Goal: Task Accomplishment & Management: Complete application form

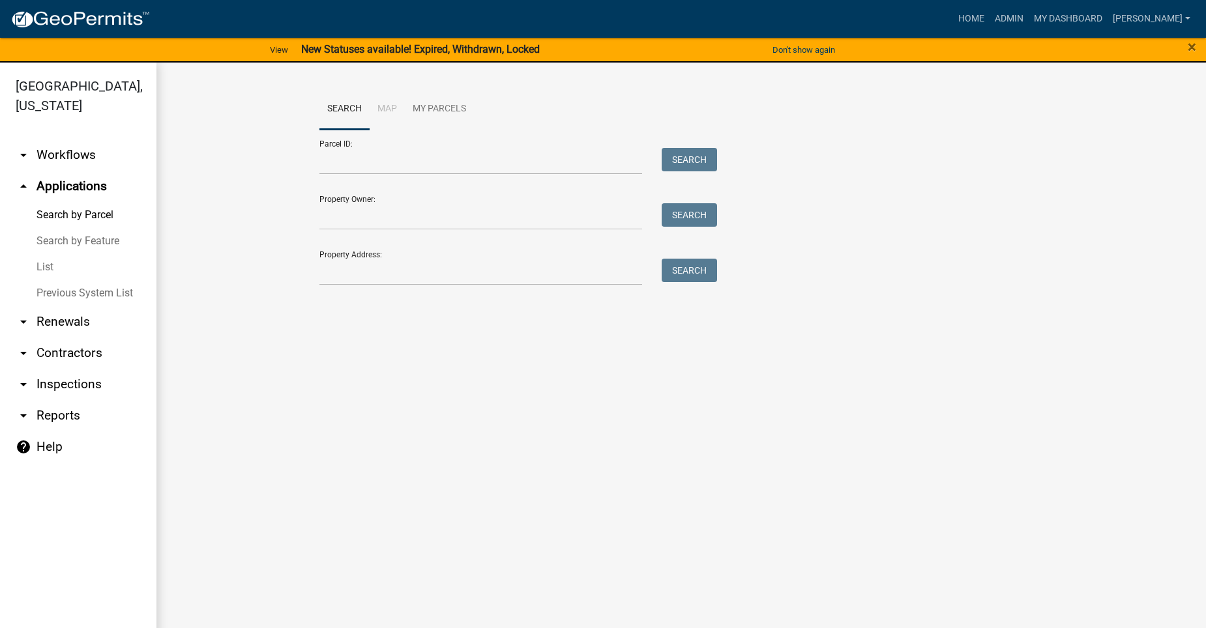
click at [104, 171] on link "arrow_drop_up Applications" at bounding box center [78, 186] width 156 height 31
click at [21, 179] on icon "arrow_drop_up" at bounding box center [24, 187] width 16 height 16
click at [44, 171] on link "arrow_drop_up Applications" at bounding box center [78, 186] width 156 height 31
click at [14, 139] on link "arrow_drop_down Workflows" at bounding box center [78, 154] width 156 height 31
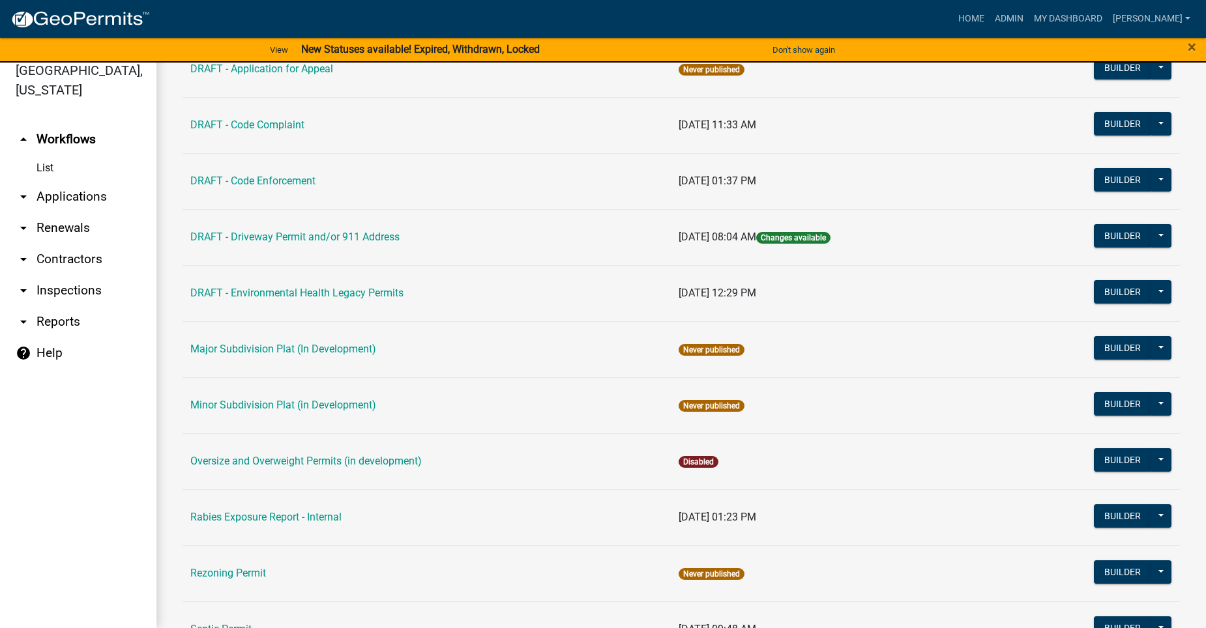
scroll to position [587, 0]
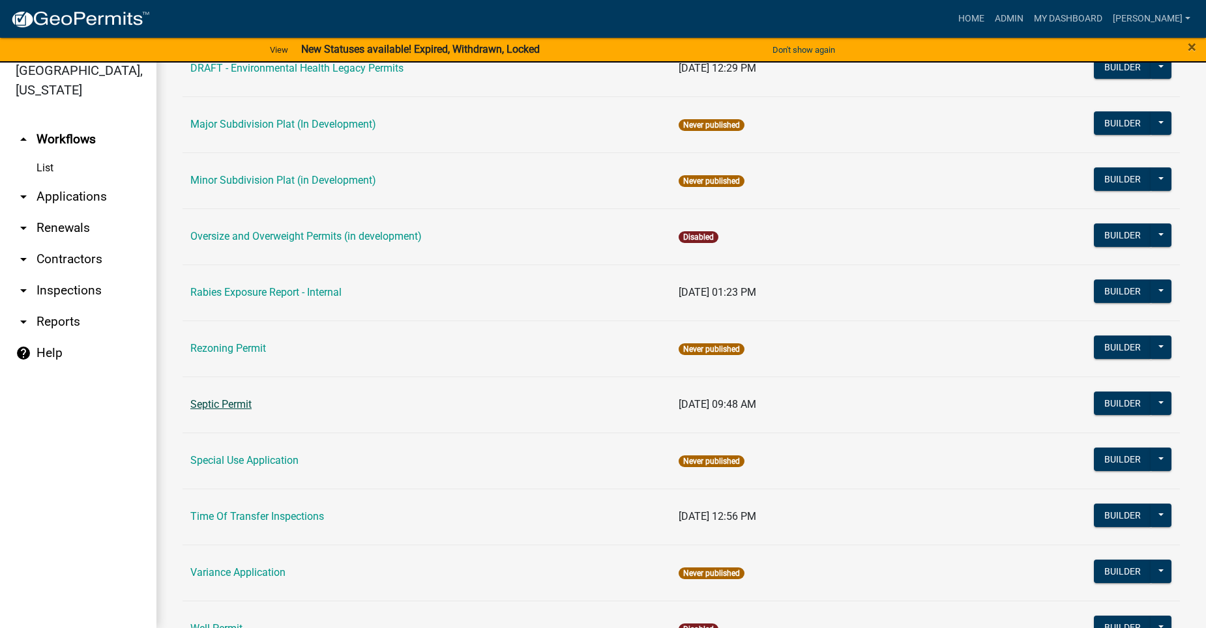
click at [222, 403] on link "Septic Permit" at bounding box center [220, 404] width 61 height 12
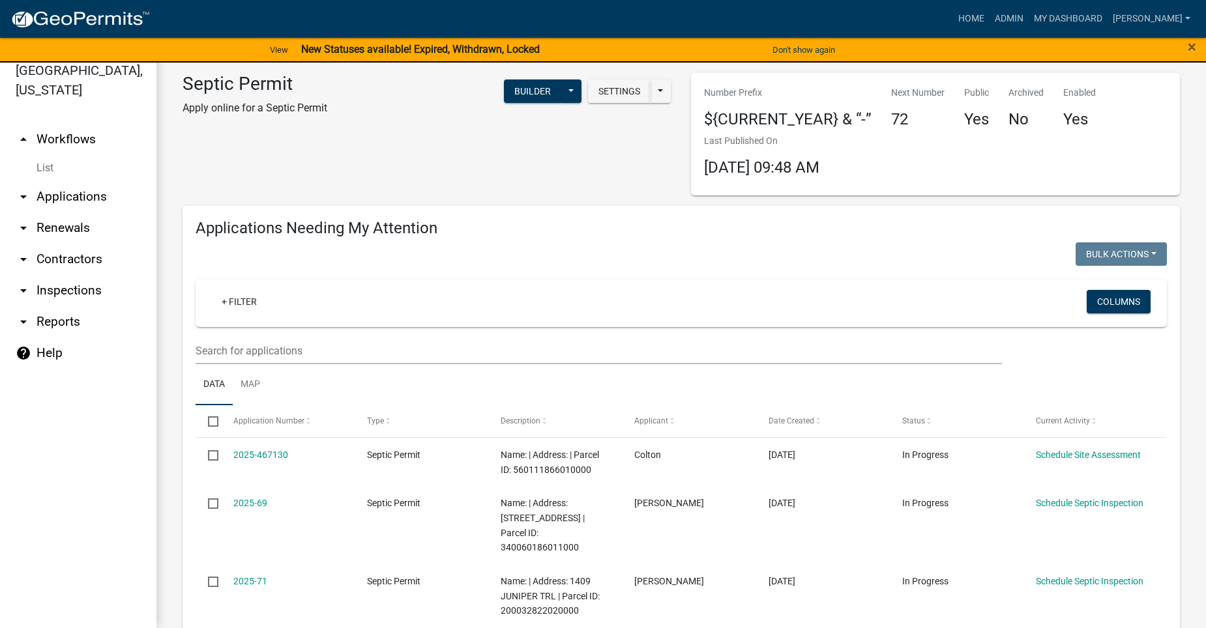
select select "2: 50"
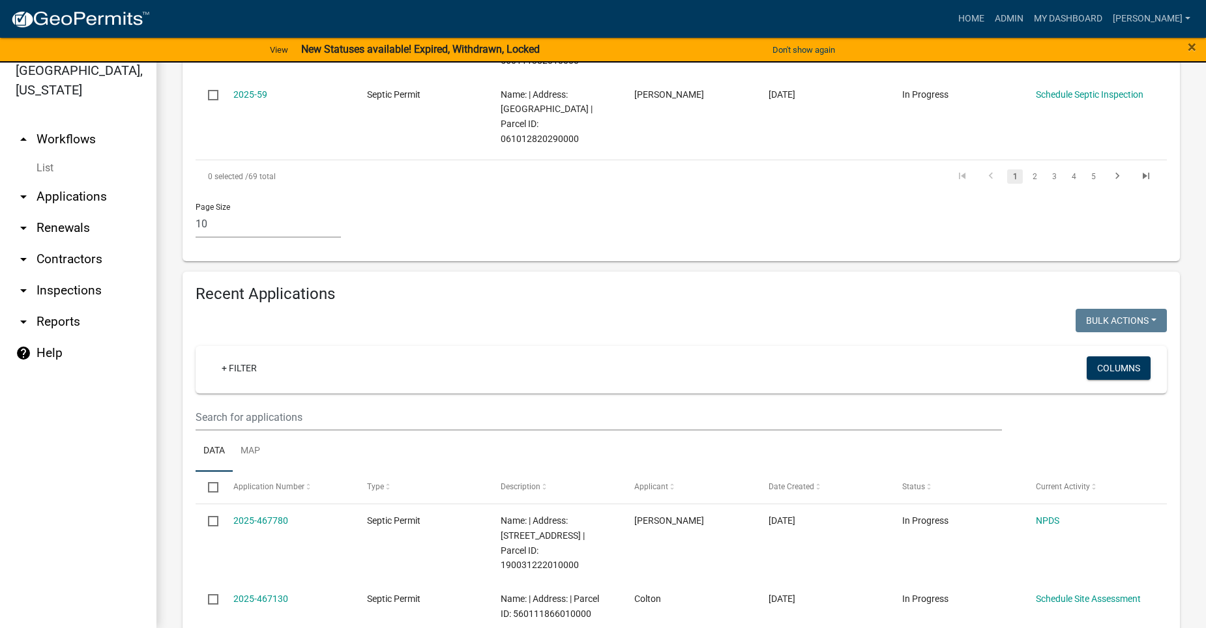
scroll to position [1173, 0]
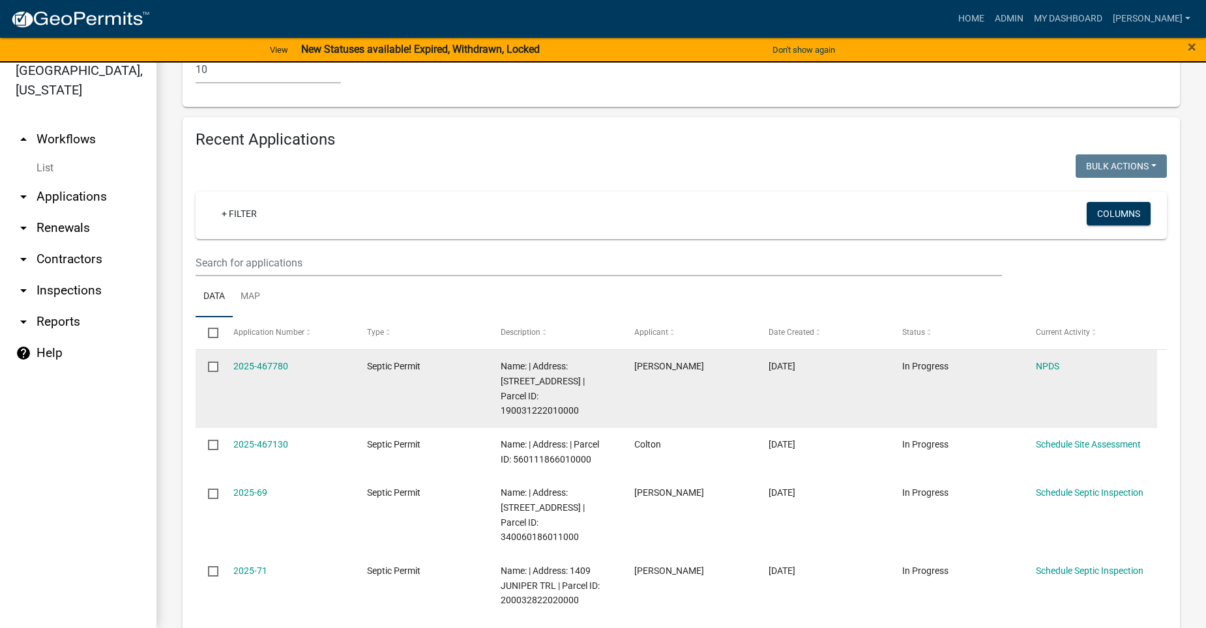
click at [598, 359] on div "Name: | Address: [STREET_ADDRESS] | Parcel ID: 190031222010000" at bounding box center [555, 388] width 109 height 59
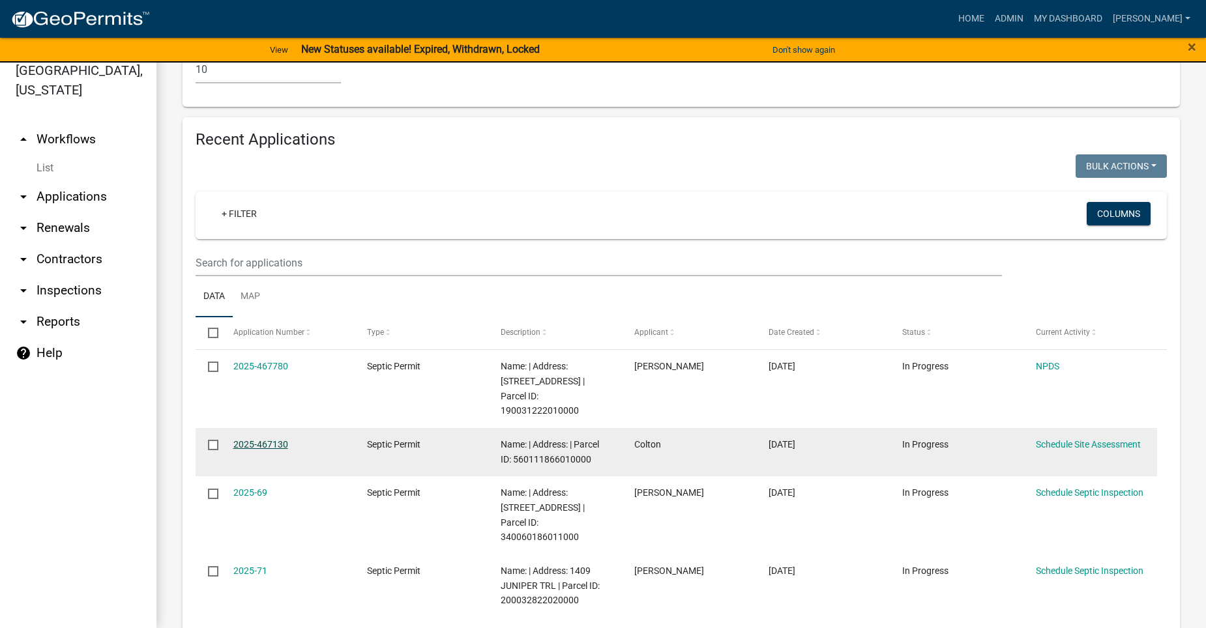
click at [271, 439] on link "2025-467130" at bounding box center [260, 444] width 55 height 10
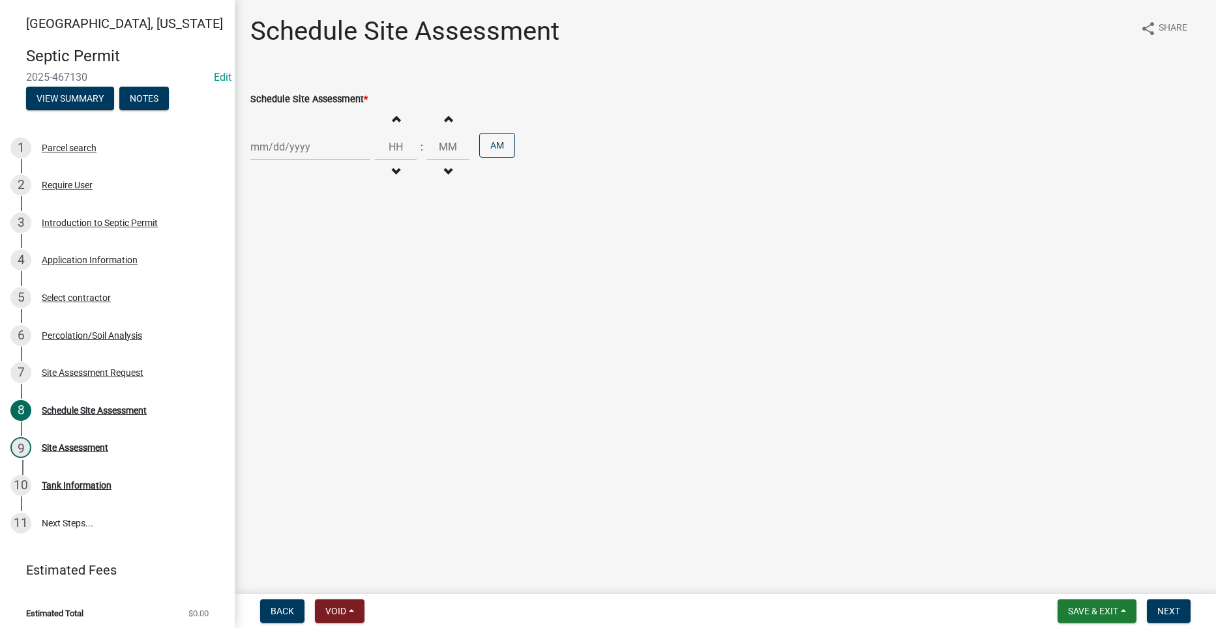
select select "8"
select select "2025"
click at [283, 151] on div "[PERSON_NAME] Feb Mar Apr [PERSON_NAME][DATE] Oct Nov [DATE] 1526 1527 1528 152…" at bounding box center [309, 147] width 119 height 27
click at [347, 276] on div "22" at bounding box center [346, 279] width 21 height 21
type input "[DATE]"
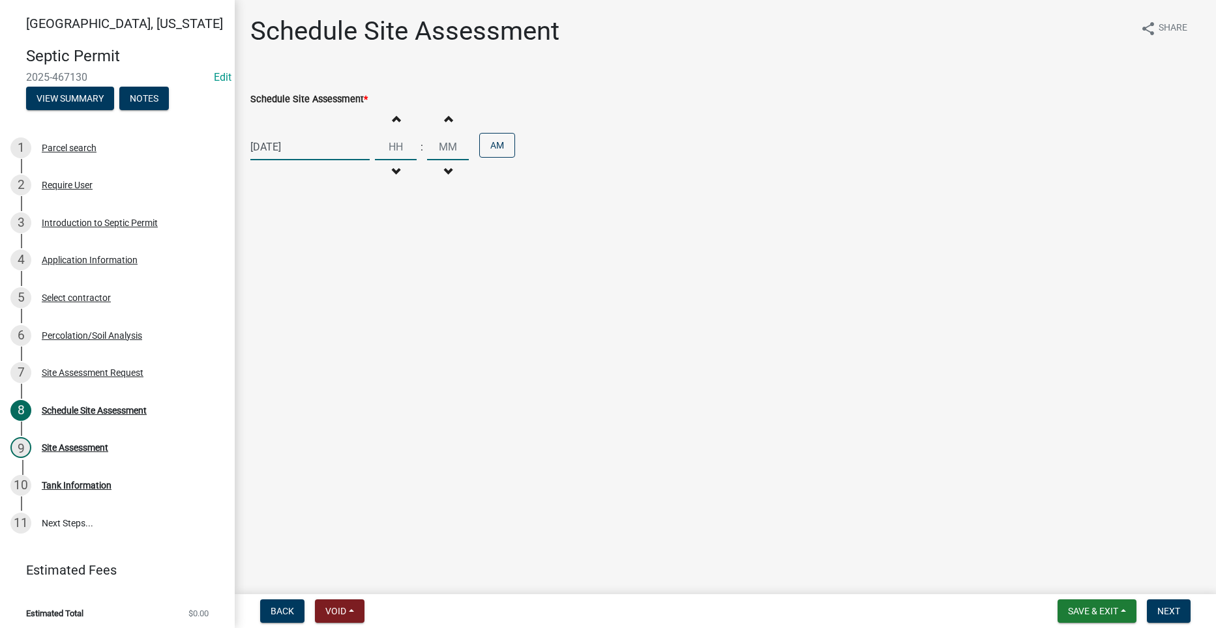
click at [389, 145] on input "Hours" at bounding box center [396, 147] width 42 height 27
type input "02"
type input "00"
click at [443, 147] on input "00" at bounding box center [448, 147] width 42 height 27
click at [493, 147] on button "AM" at bounding box center [497, 145] width 36 height 25
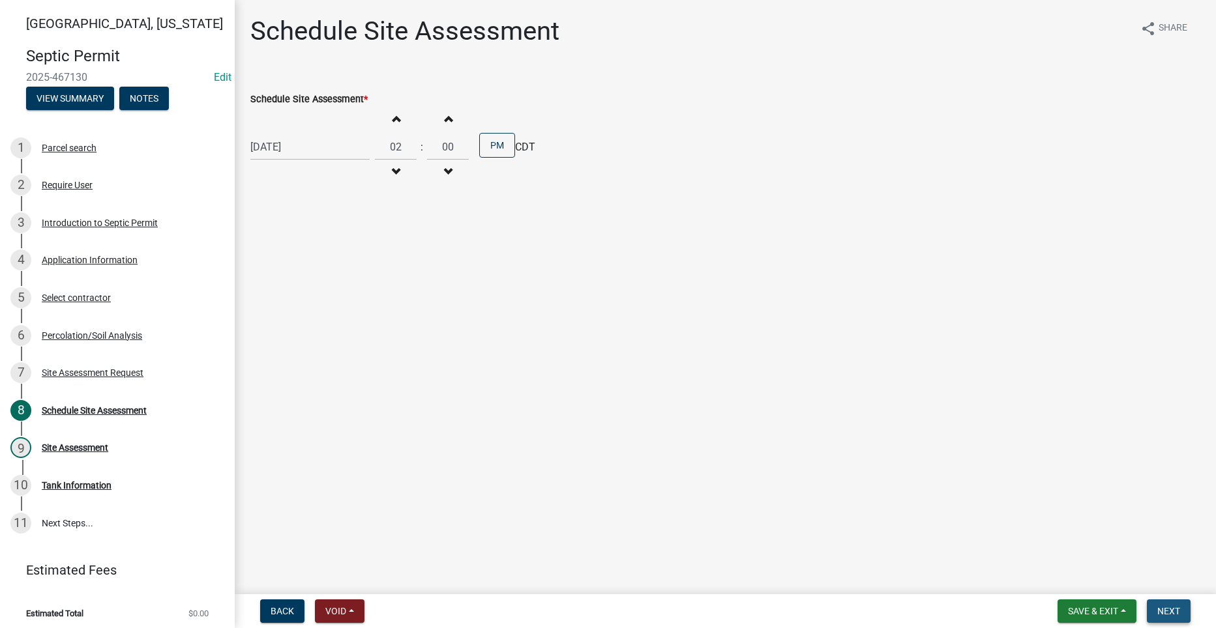
click at [1174, 607] on span "Next" at bounding box center [1168, 611] width 23 height 10
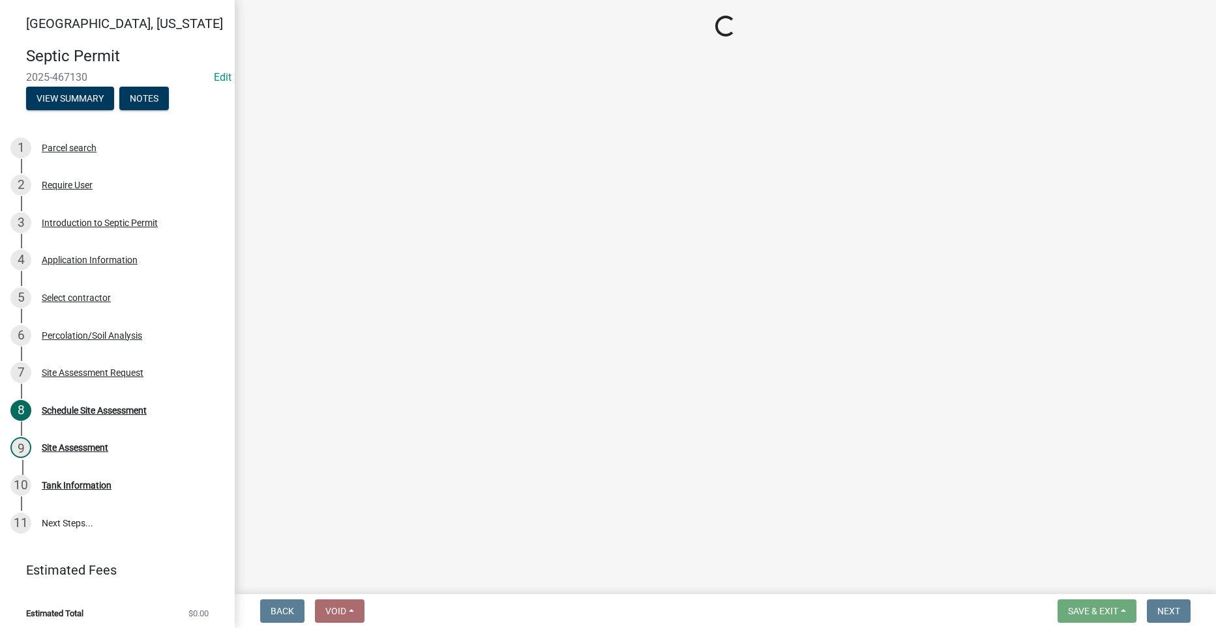
select select "dbe3a1b9-a4b3-48fa-b9c0-fee70399abae"
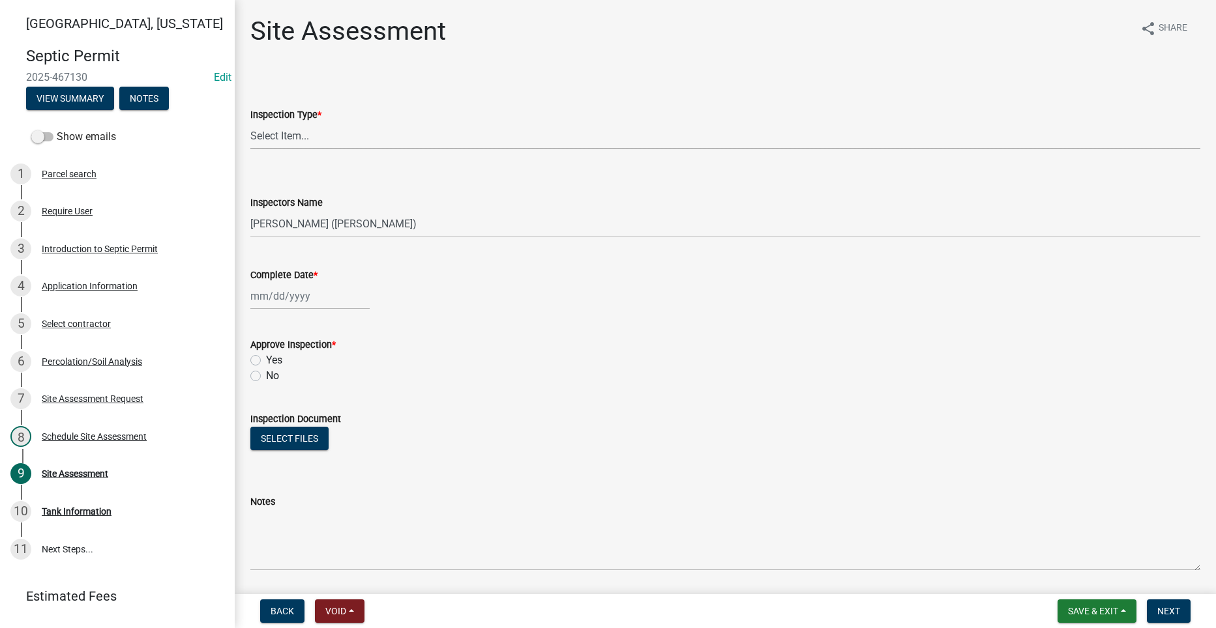
click at [256, 136] on select "Select Item... Site Assessment" at bounding box center [725, 136] width 950 height 27
click at [250, 123] on select "Select Item... Site Assessment" at bounding box center [725, 136] width 950 height 27
select select "cee7aade-c60a-47dc-8b48-e4cdff881902"
click at [284, 299] on div at bounding box center [309, 296] width 119 height 27
select select "8"
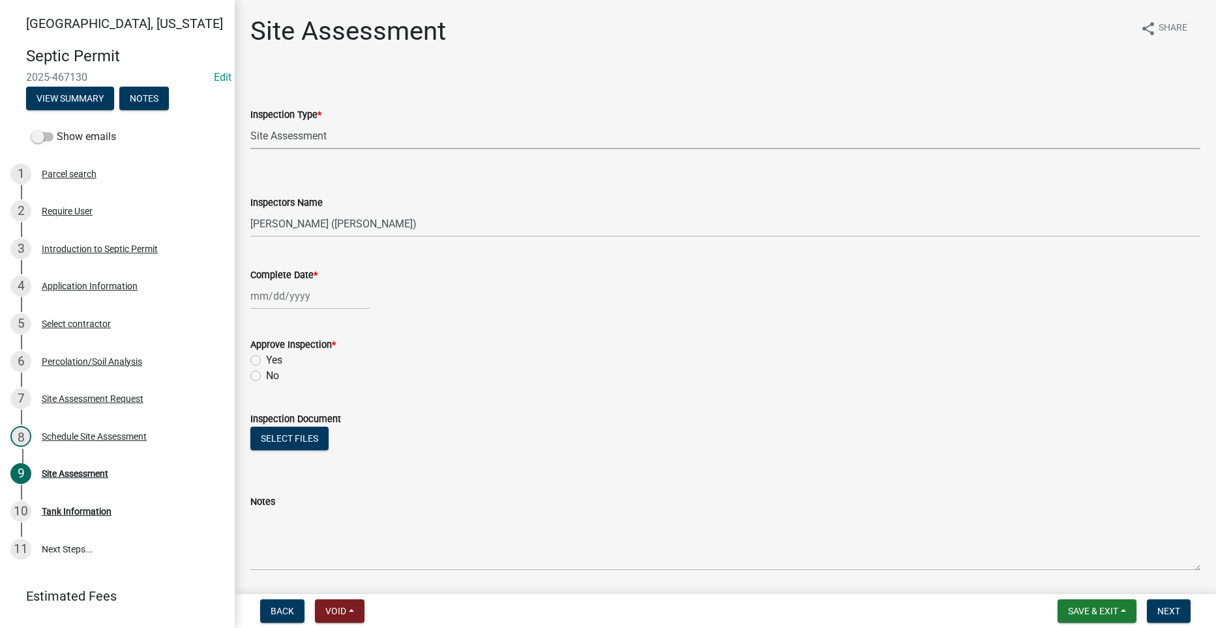
select select "2025"
click at [347, 426] on div "22" at bounding box center [346, 428] width 21 height 21
type input "[DATE]"
click at [266, 360] on label "Yes" at bounding box center [274, 361] width 16 height 16
click at [266, 360] on input "Yes" at bounding box center [270, 357] width 8 height 8
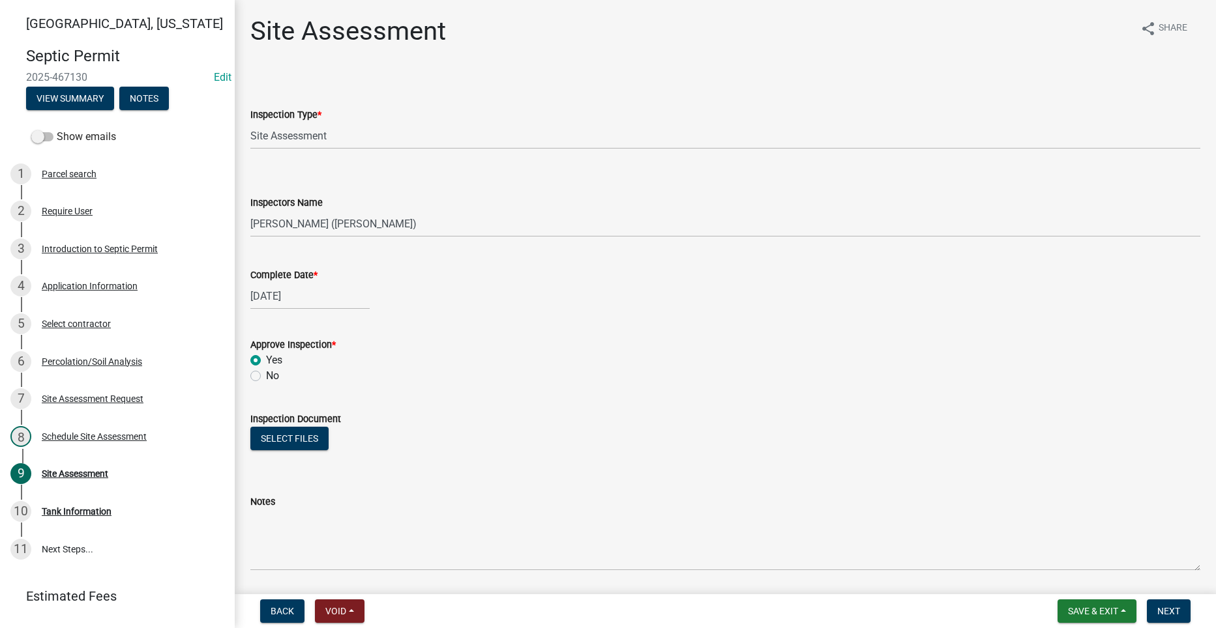
radio input "true"
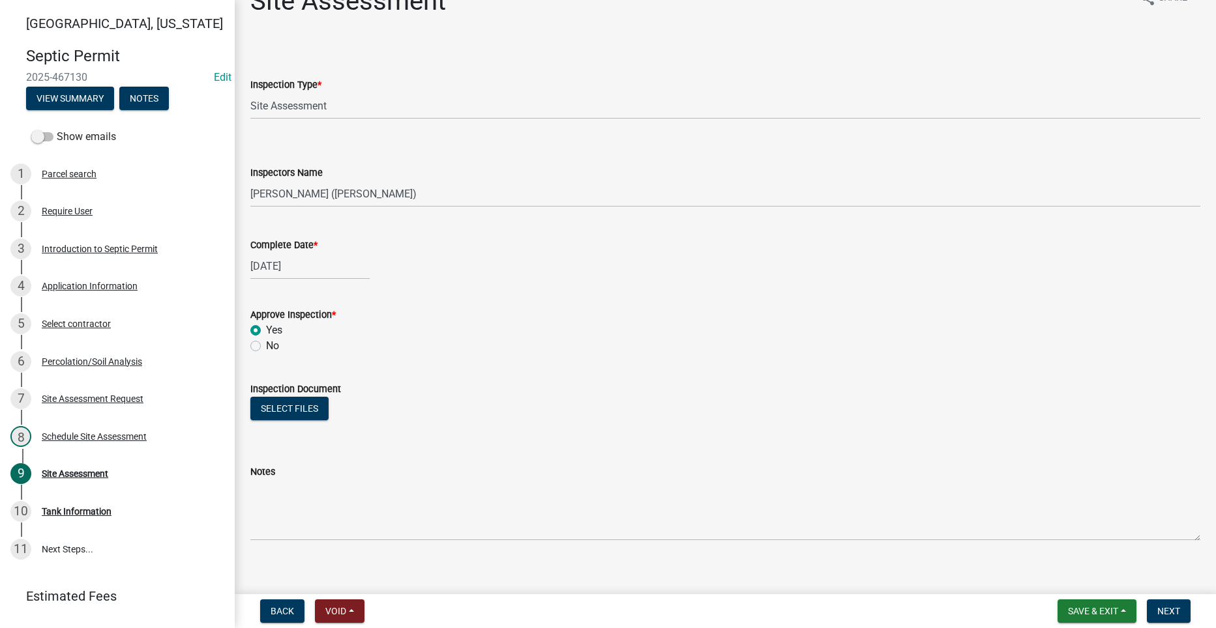
scroll to position [43, 0]
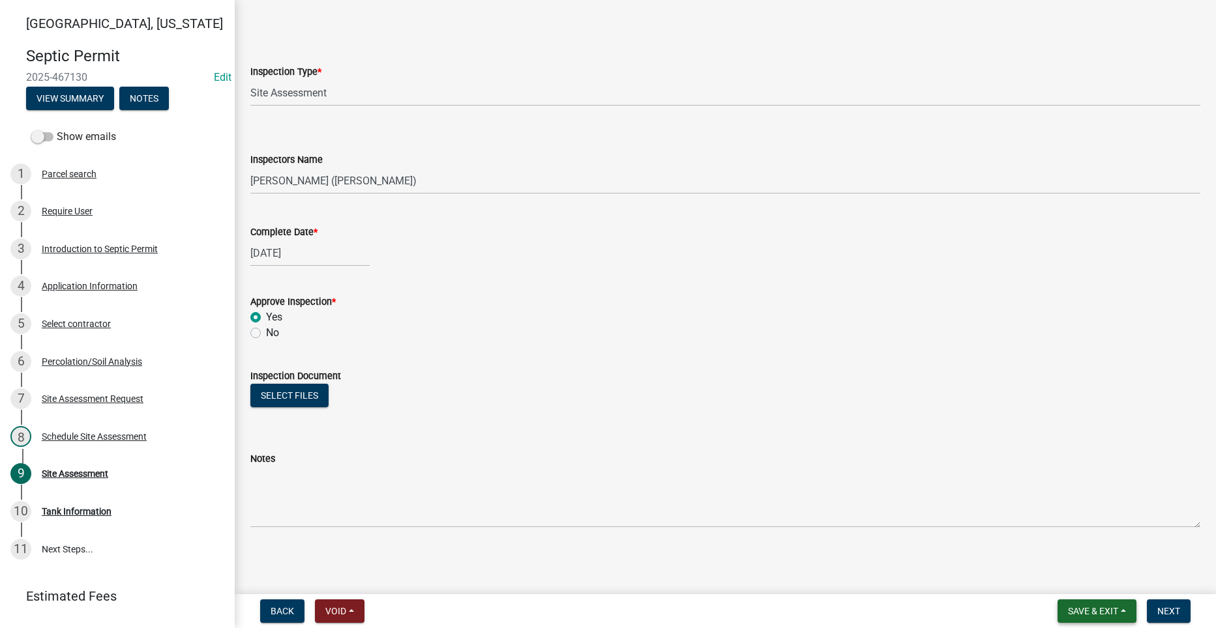
click at [1079, 610] on span "Save & Exit" at bounding box center [1093, 611] width 50 height 10
click at [1066, 546] on button "Save" at bounding box center [1084, 546] width 104 height 31
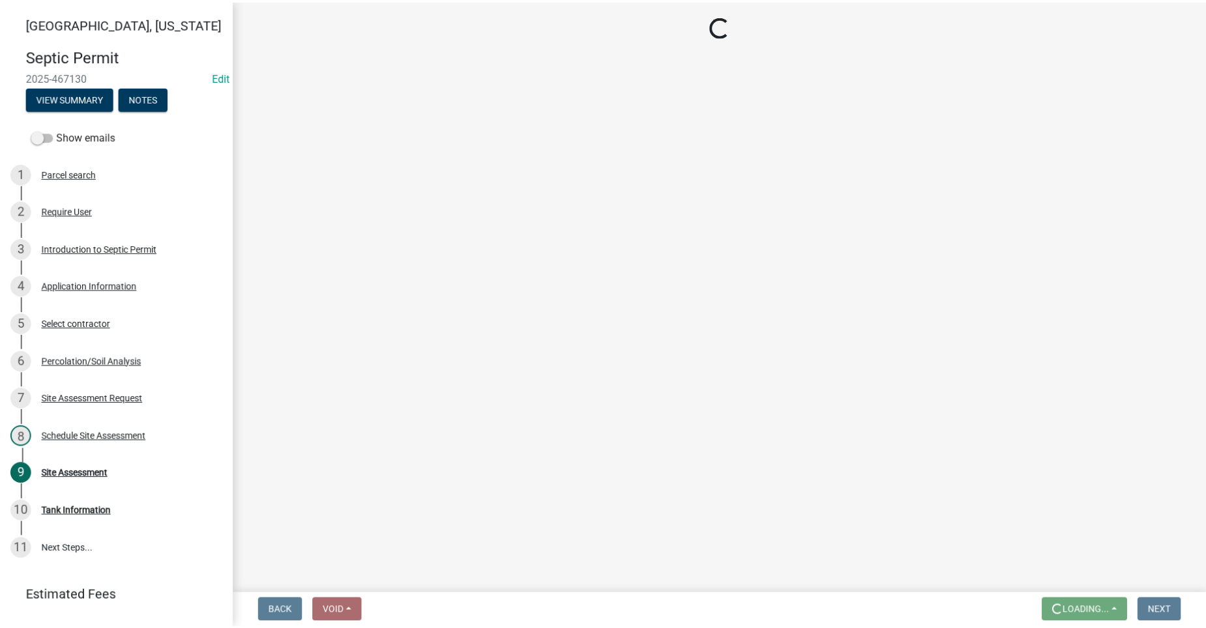
scroll to position [0, 0]
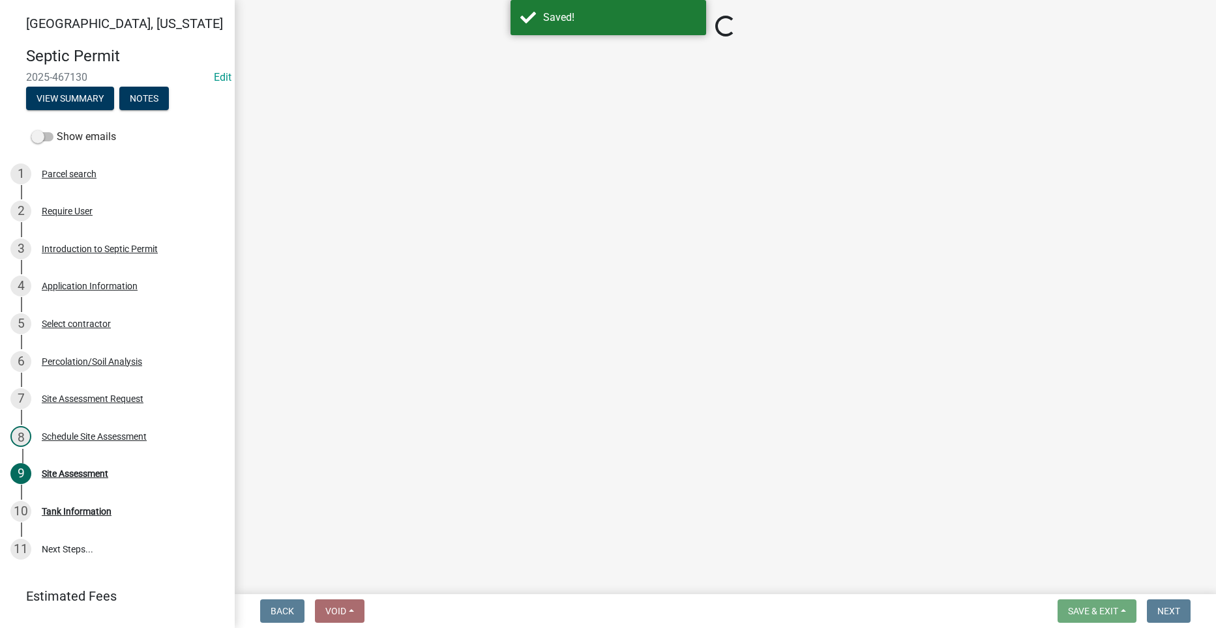
select select "cee7aade-c60a-47dc-8b48-e4cdff881902"
select select "dbe3a1b9-a4b3-48fa-b9c0-fee70399abae"
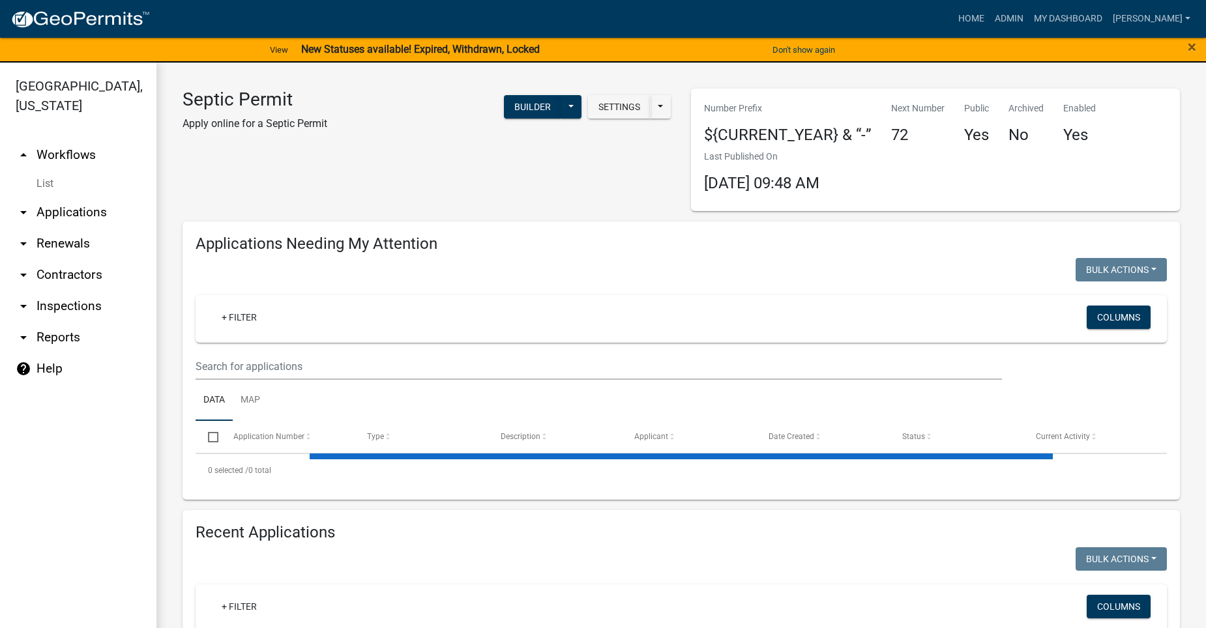
select select "2: 50"
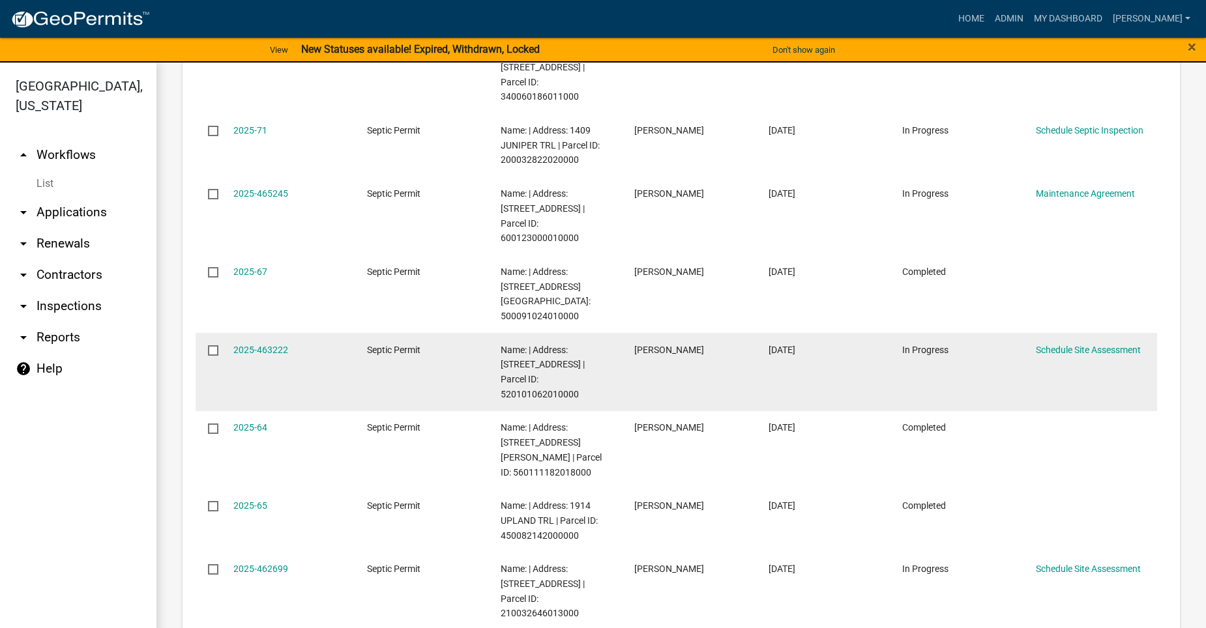
scroll to position [1564, 0]
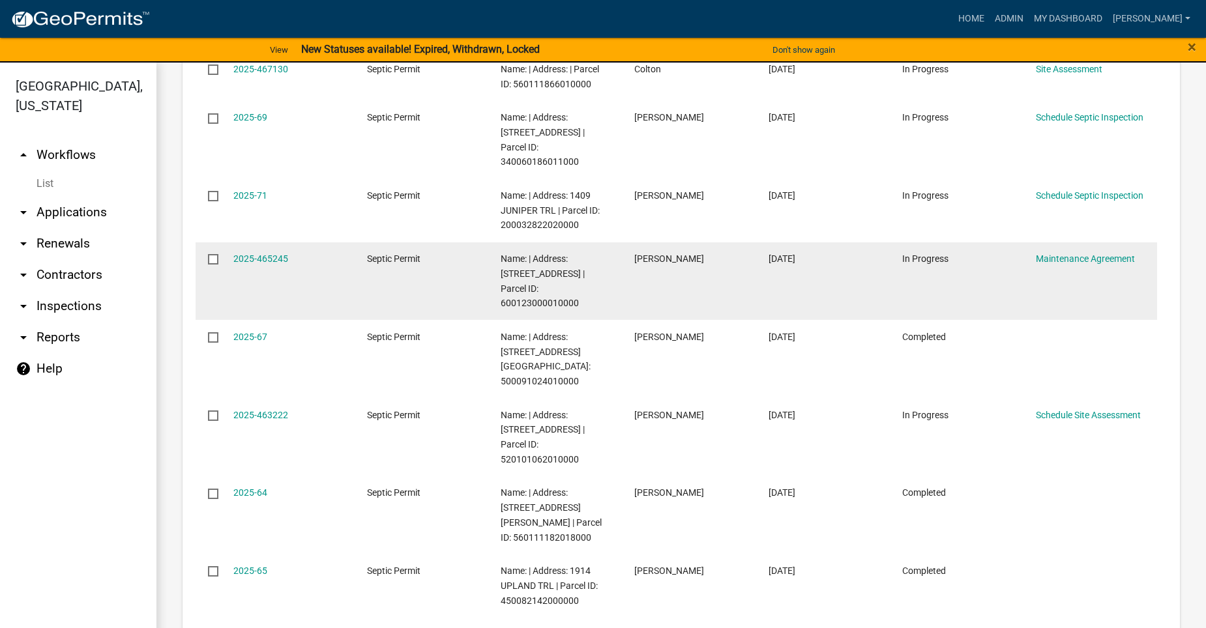
click at [663, 242] on datatable-body-cell "[PERSON_NAME]" at bounding box center [689, 281] width 134 height 78
click at [258, 254] on link "2025-465245" at bounding box center [260, 259] width 55 height 10
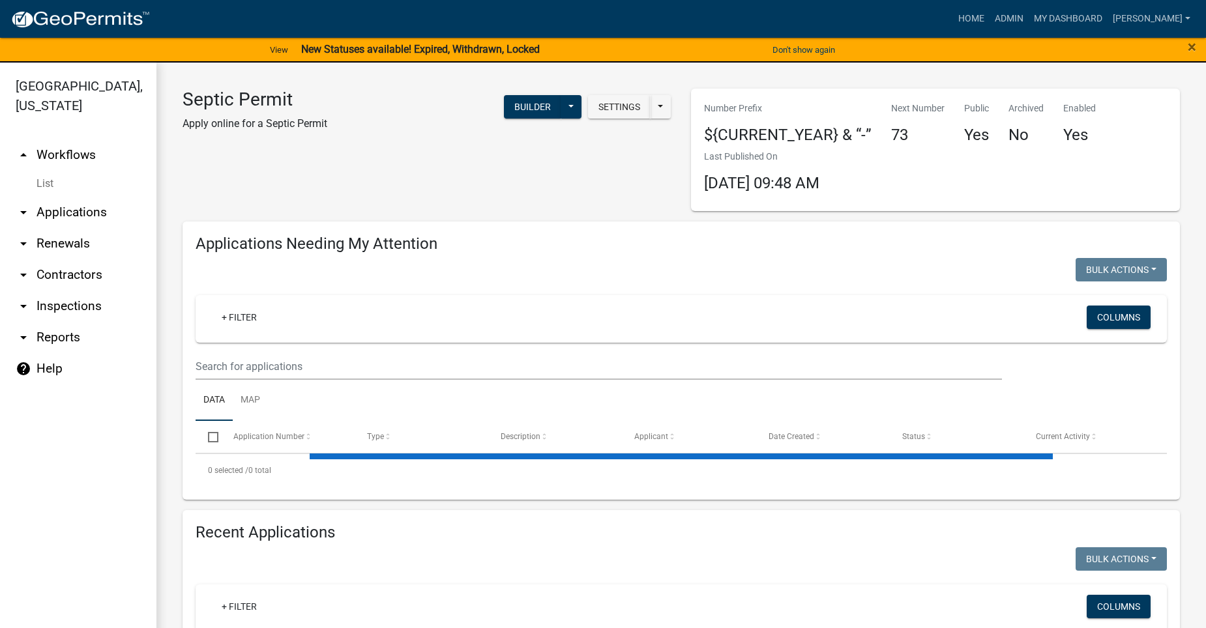
select select "2: 50"
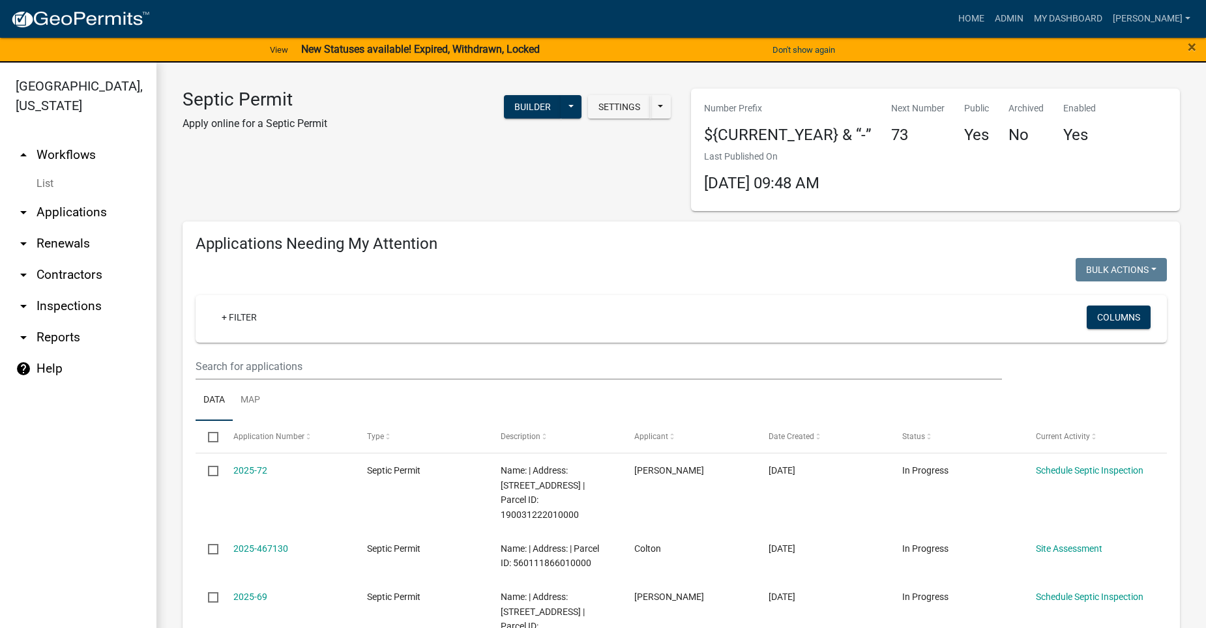
click at [63, 197] on link "arrow_drop_down Applications" at bounding box center [78, 212] width 156 height 31
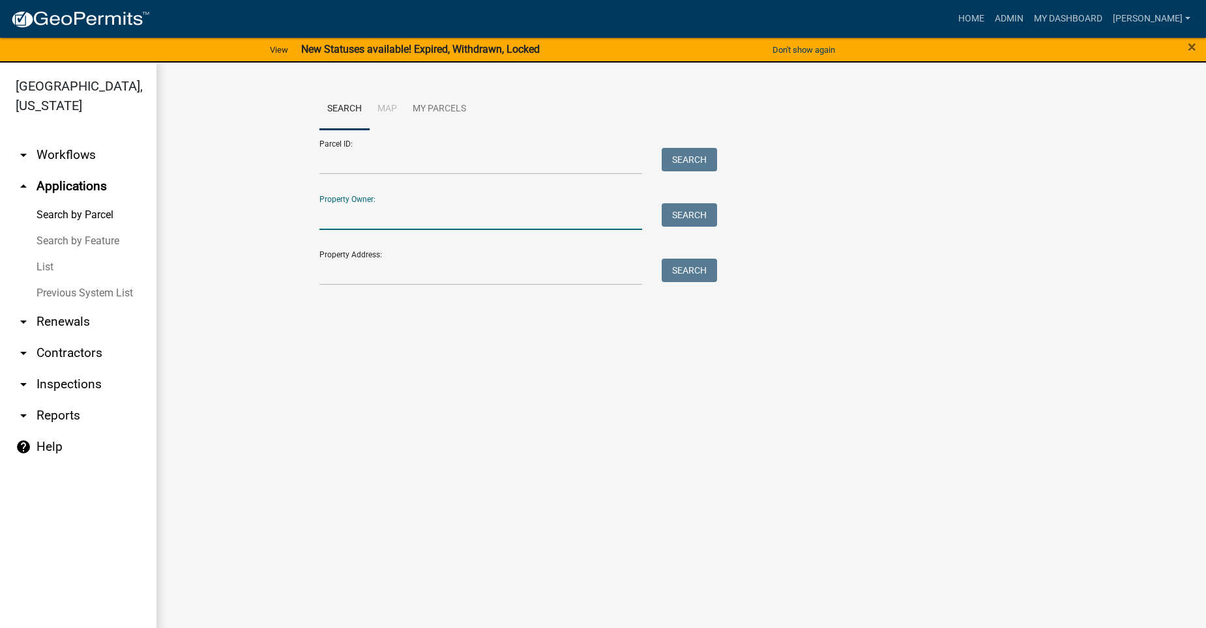
click at [385, 225] on input "Property Owner:" at bounding box center [480, 216] width 323 height 27
type input "[PERSON_NAME]"
click at [703, 209] on button "Search" at bounding box center [689, 214] width 55 height 23
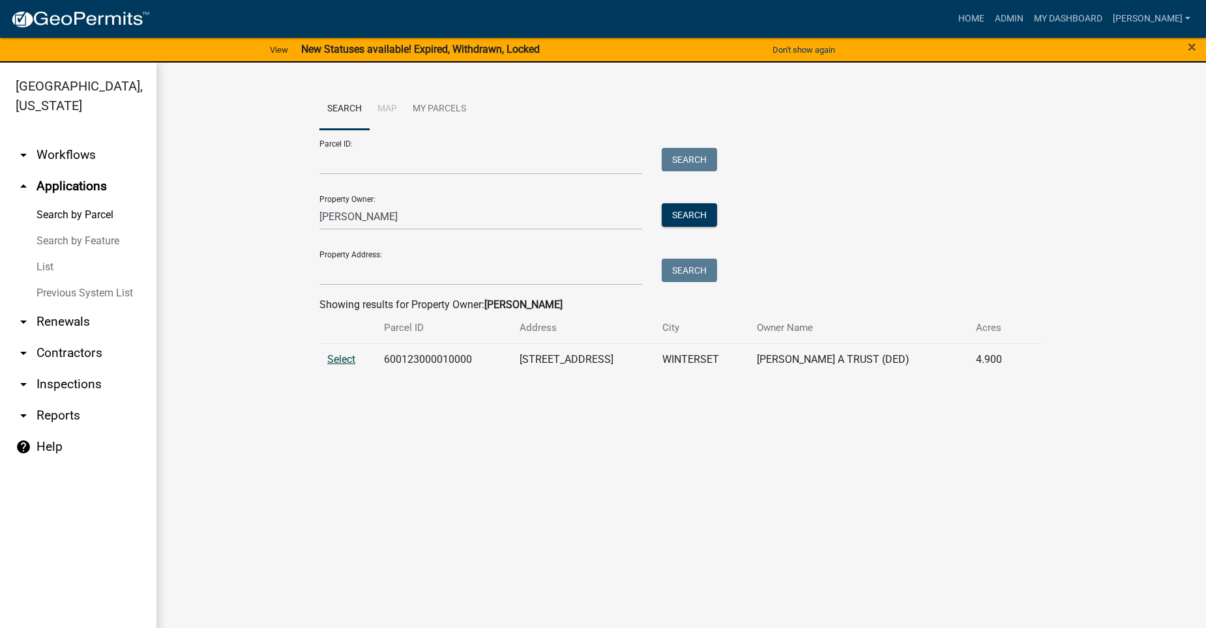
click at [348, 359] on span "Select" at bounding box center [341, 359] width 28 height 12
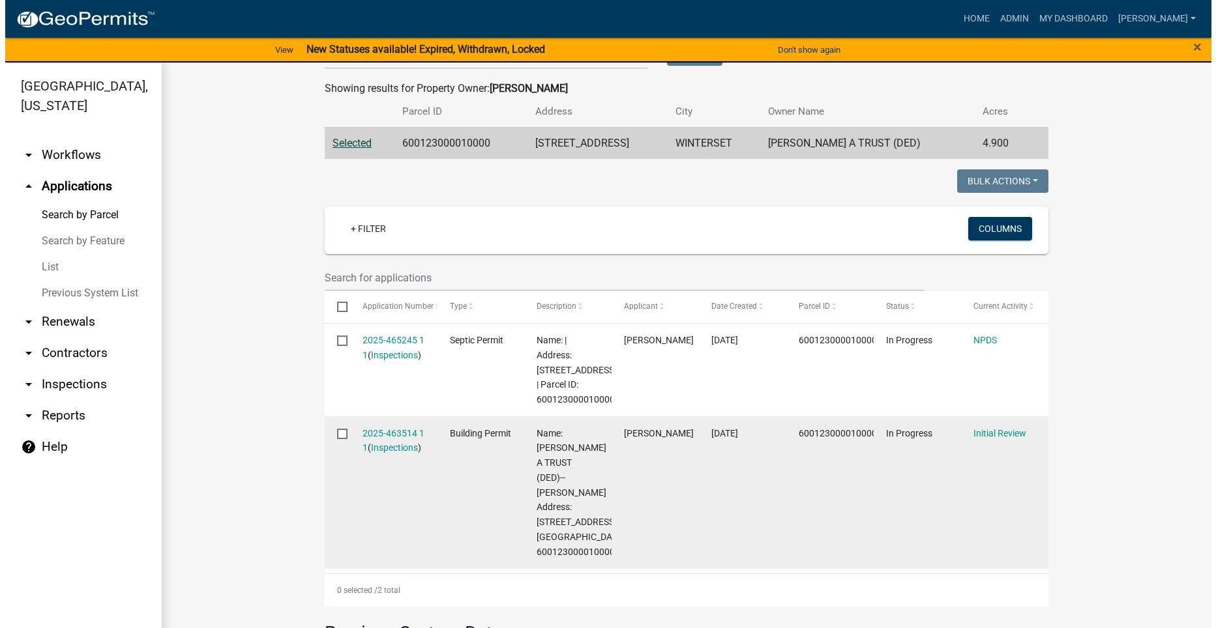
scroll to position [326, 0]
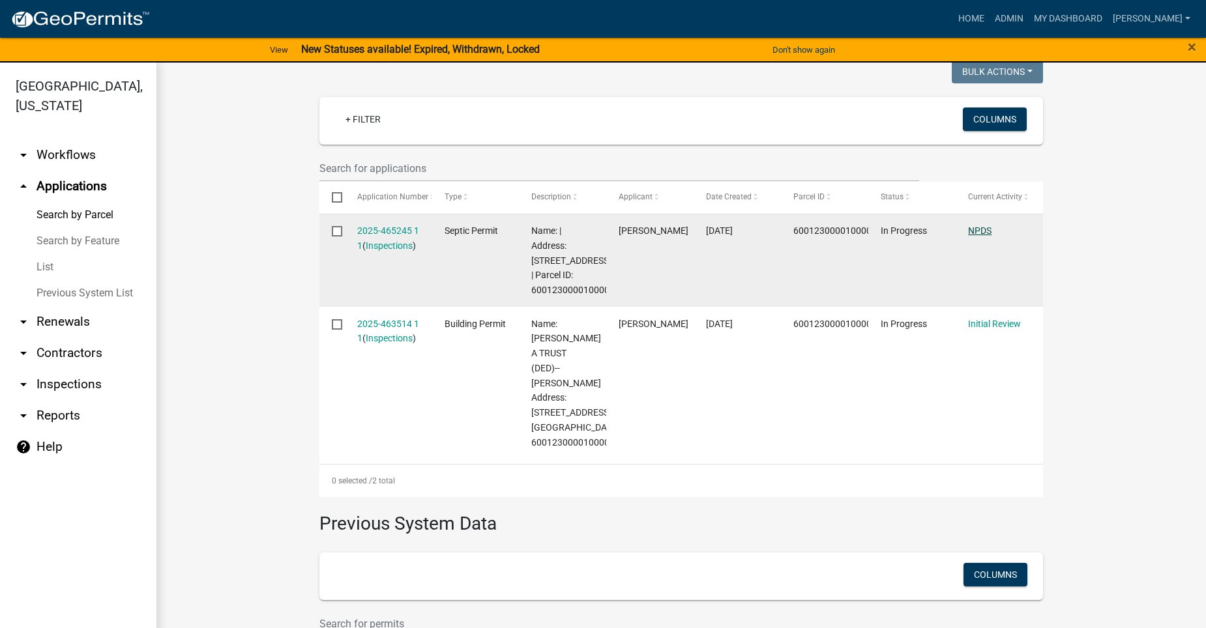
click at [981, 229] on link "NPDS" at bounding box center [979, 231] width 23 height 10
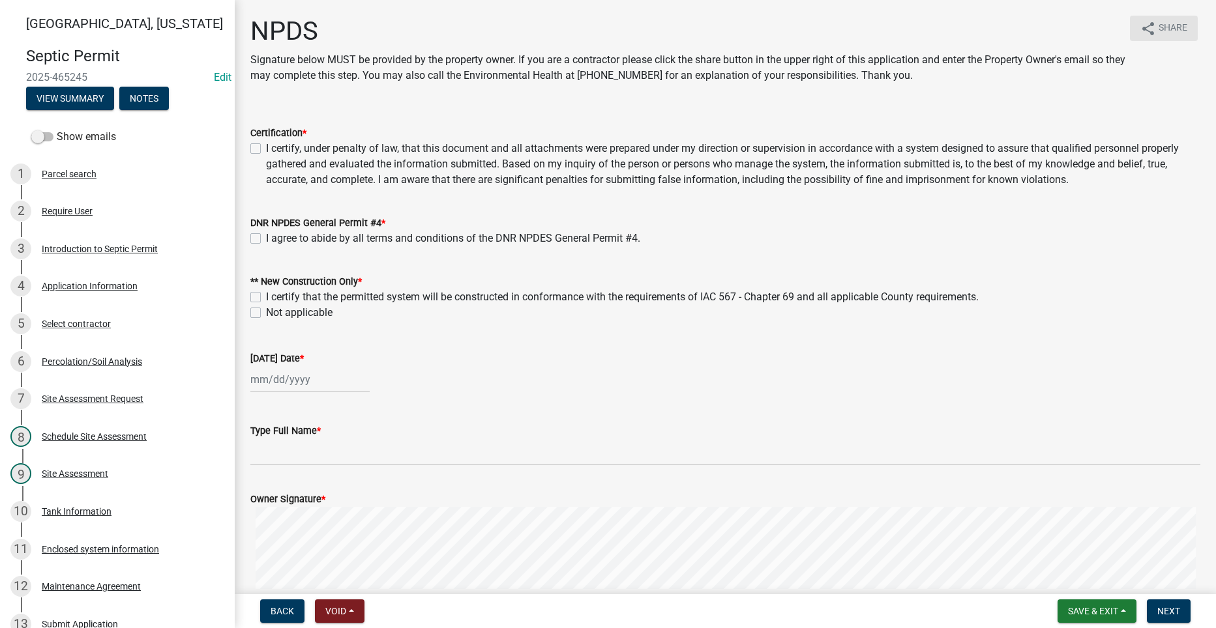
click at [1140, 25] on icon "share" at bounding box center [1148, 29] width 16 height 16
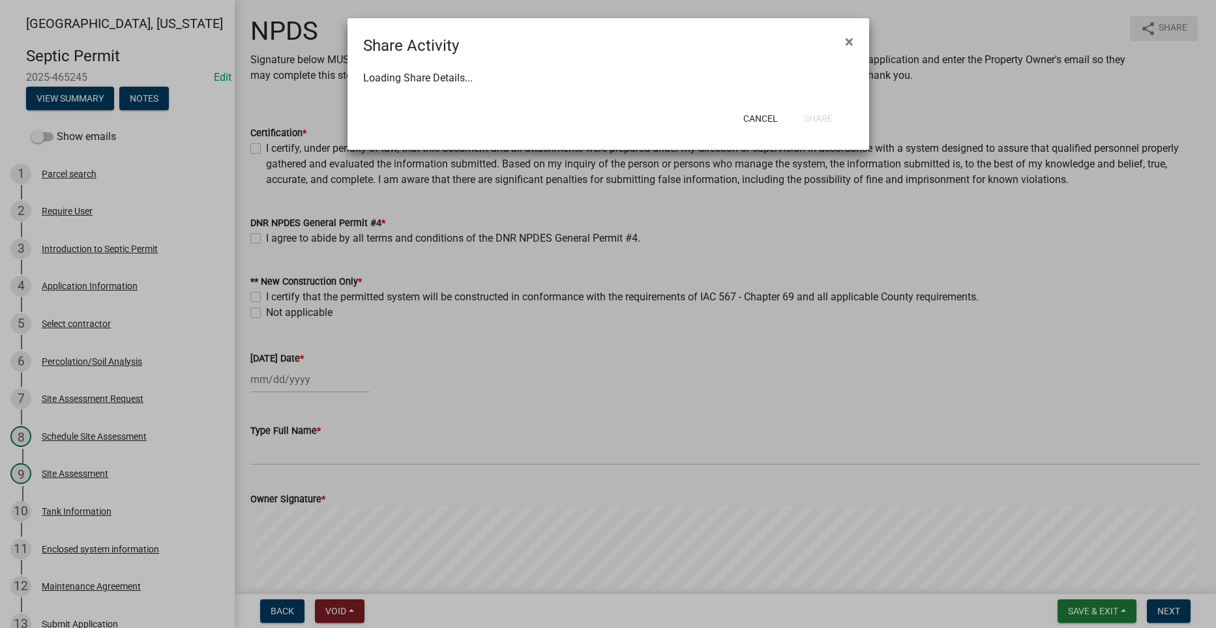
select select "1"
select select "0"
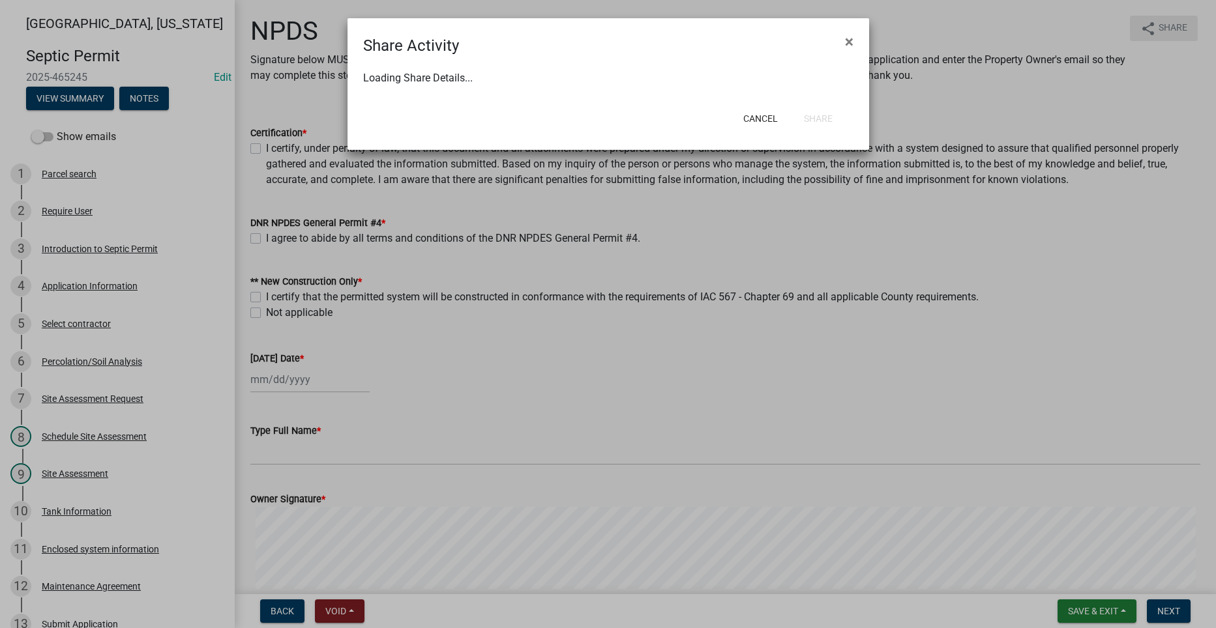
select select "0"
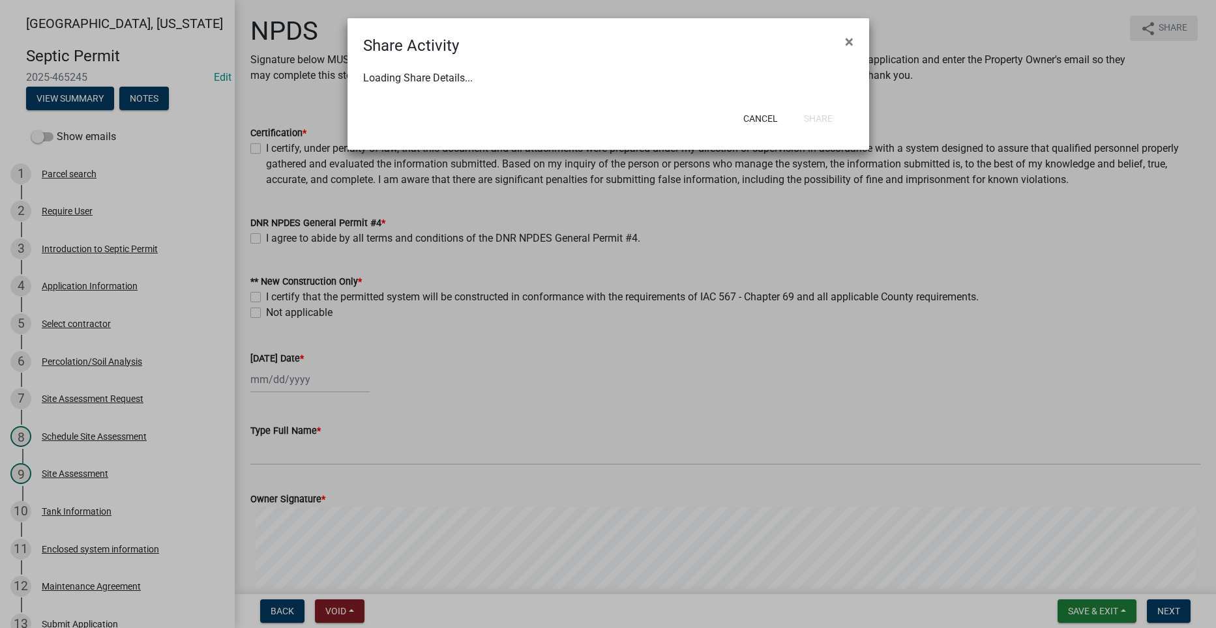
select select "0"
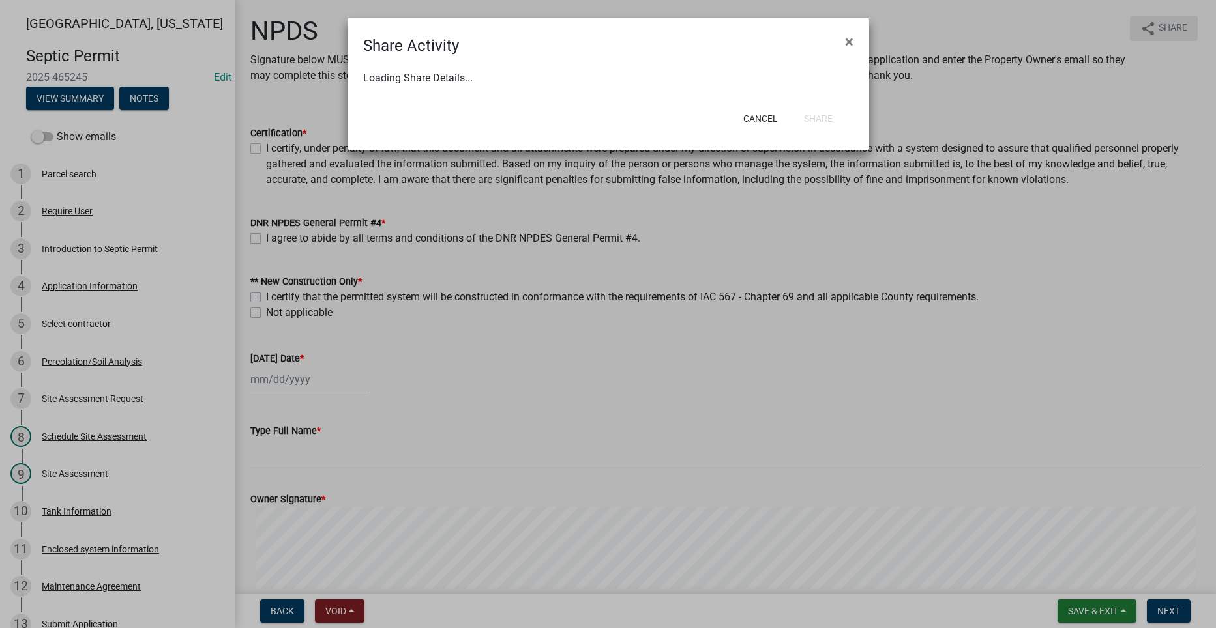
select select "0"
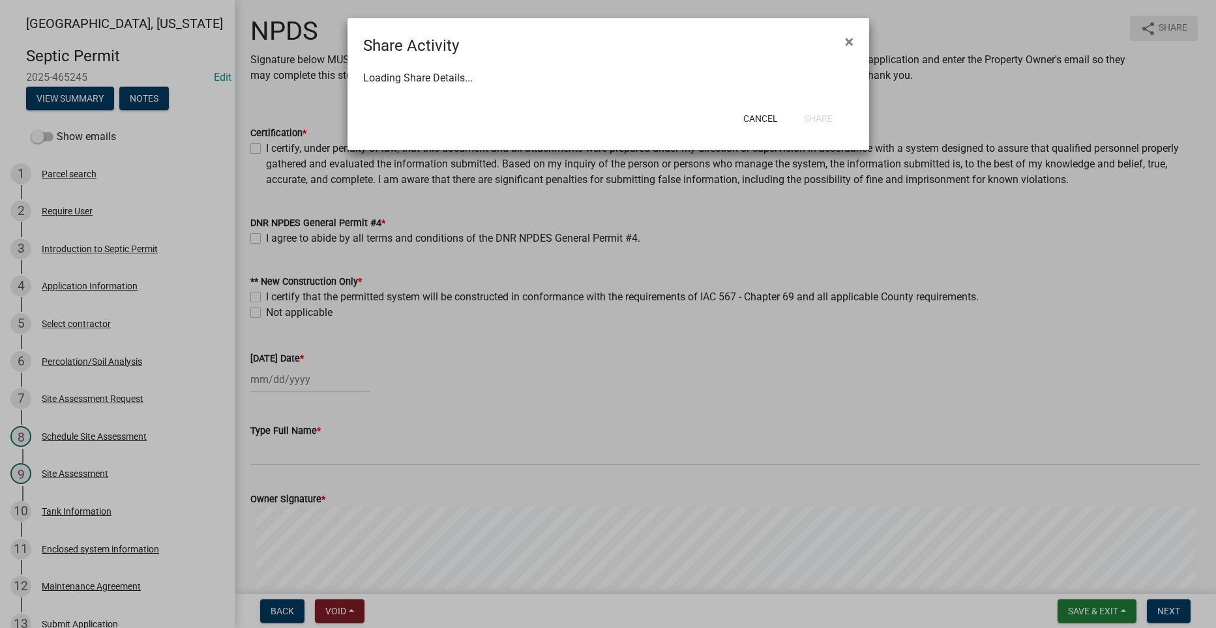
select select "0"
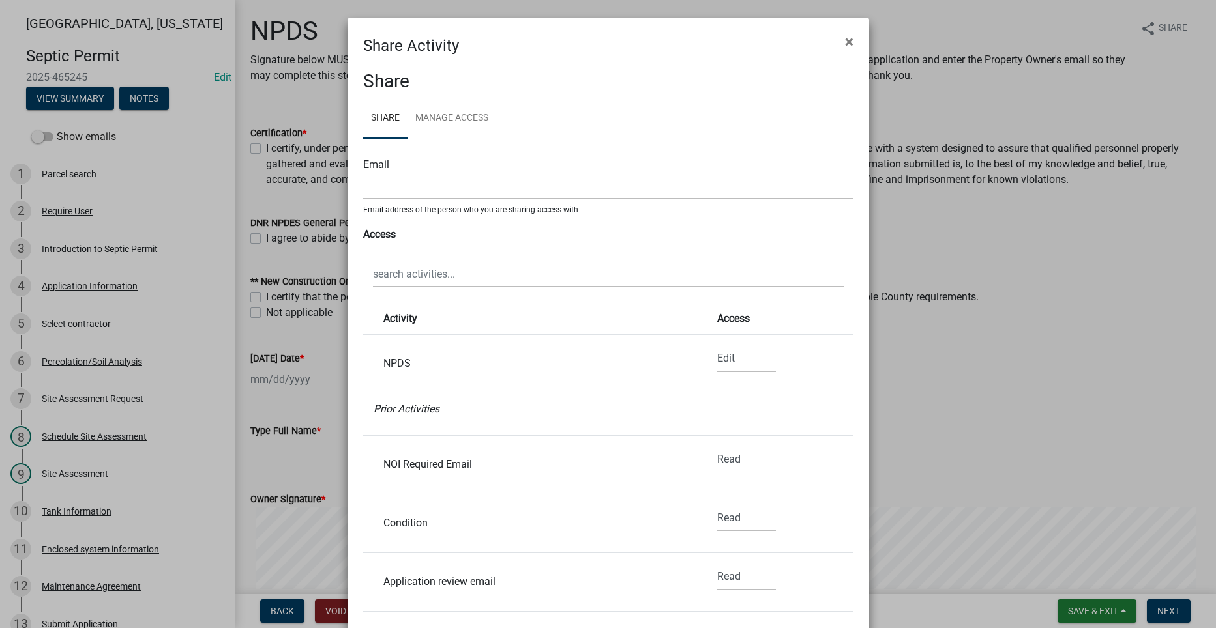
click at [717, 358] on select "None Read Edit" at bounding box center [746, 358] width 59 height 27
click at [559, 424] on li "Prior Activities" at bounding box center [608, 415] width 490 height 42
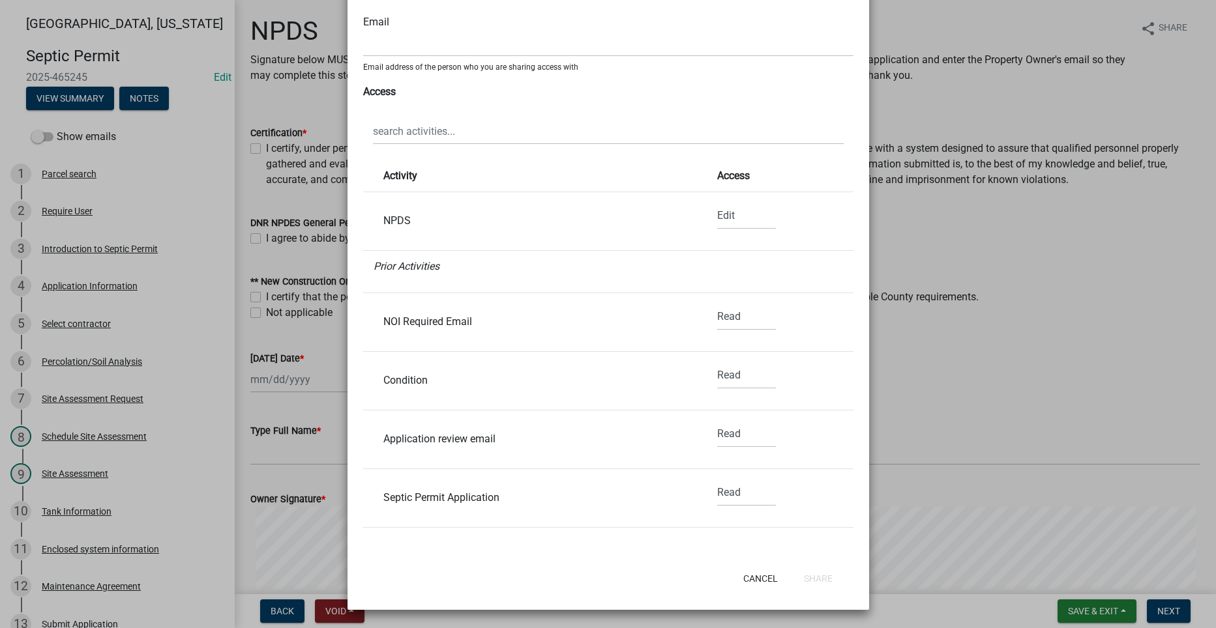
click at [1083, 430] on ngb-modal-window "Share Activity × Share Share Manage Access Email Email address of the person wh…" at bounding box center [608, 314] width 1216 height 628
